Goal: Information Seeking & Learning: Learn about a topic

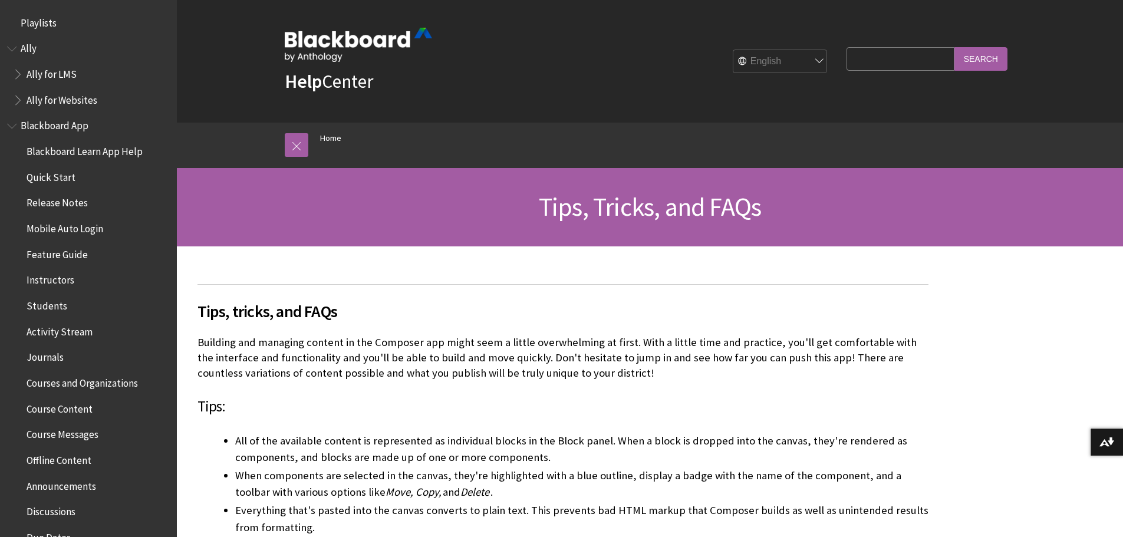
click at [889, 64] on input "Search Query" at bounding box center [899, 58] width 107 height 23
type input "e"
type input "c"
type input "image with link"
click at [954, 47] on input "Search" at bounding box center [980, 58] width 53 height 23
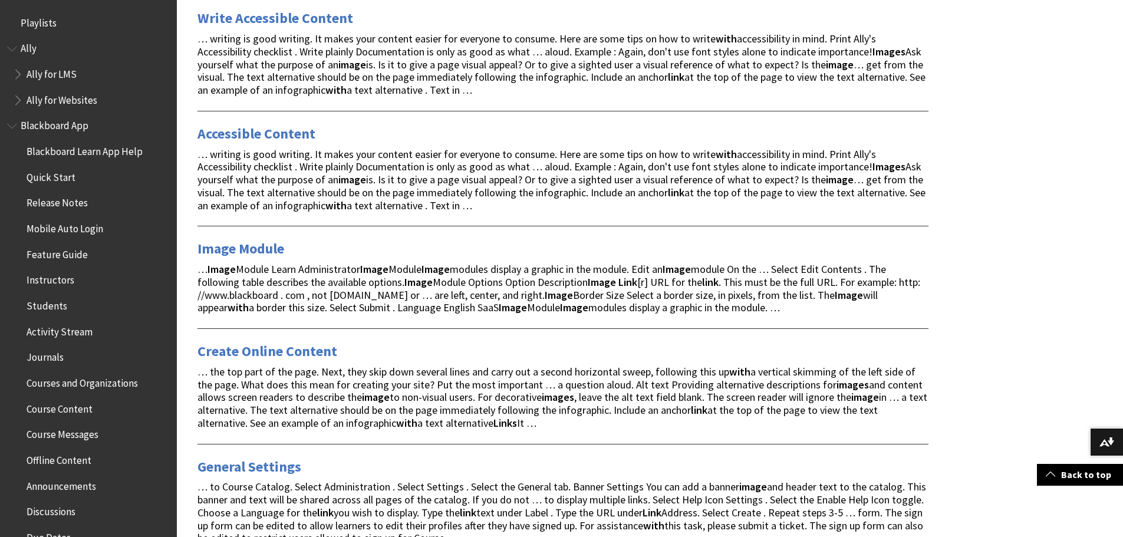
scroll to position [1297, 0]
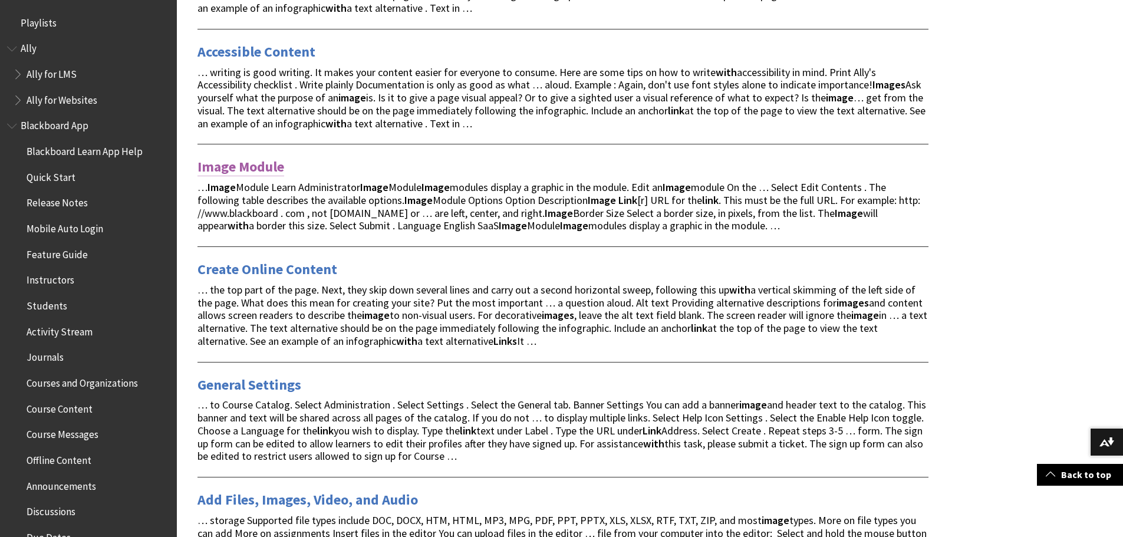
click at [257, 163] on link "Image Module" at bounding box center [240, 166] width 87 height 19
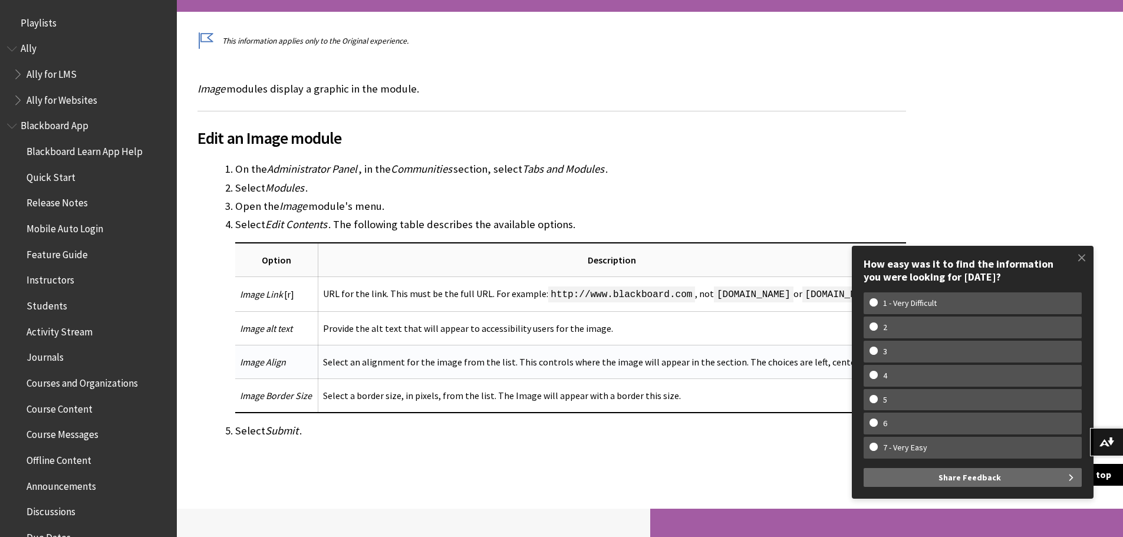
scroll to position [233, 0]
